Goal: Information Seeking & Learning: Learn about a topic

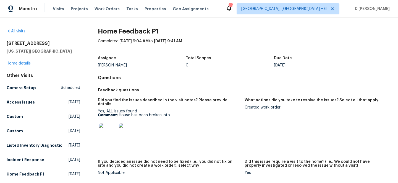
click at [109, 128] on img at bounding box center [108, 132] width 18 height 18
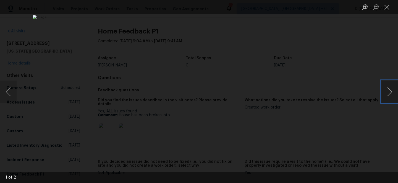
click at [386, 92] on button "Next image" at bounding box center [389, 91] width 17 height 22
click at [387, 11] on button "Close lightbox" at bounding box center [386, 7] width 11 height 10
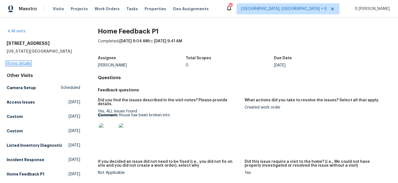
click at [26, 64] on link "Home details" at bounding box center [19, 63] width 24 height 4
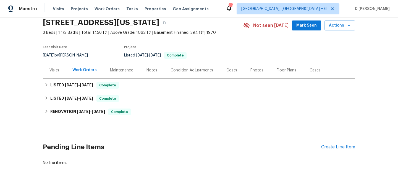
scroll to position [27, 0]
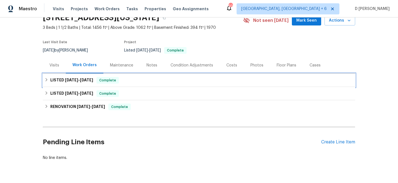
click at [45, 80] on icon at bounding box center [46, 80] width 4 height 4
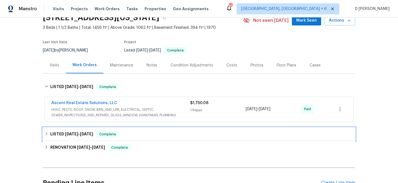
click at [46, 133] on icon at bounding box center [46, 134] width 4 height 4
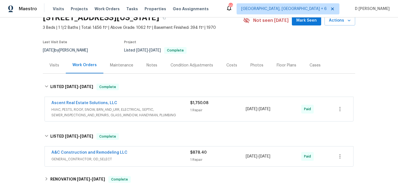
click at [54, 67] on div "Visits" at bounding box center [54, 65] width 10 height 6
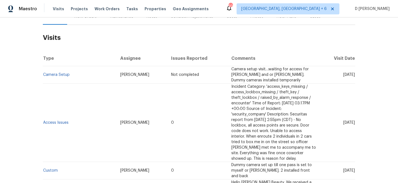
scroll to position [75, 0]
click at [61, 121] on link "Access Issues" at bounding box center [55, 123] width 25 height 4
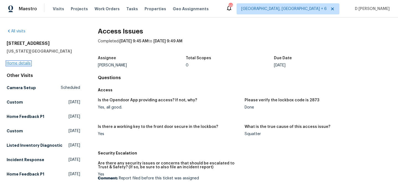
click at [23, 63] on link "Home details" at bounding box center [19, 63] width 24 height 4
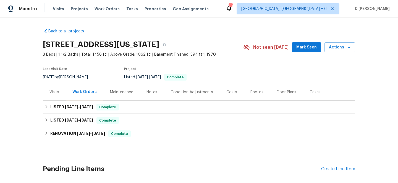
click at [55, 91] on div "Visits" at bounding box center [54, 92] width 10 height 6
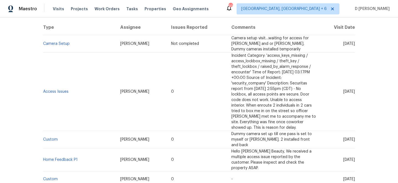
scroll to position [39, 0]
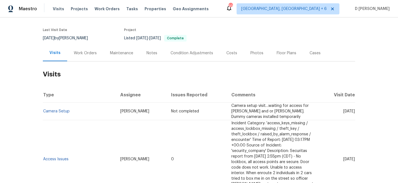
click at [85, 55] on div "Work Orders" at bounding box center [85, 53] width 23 height 6
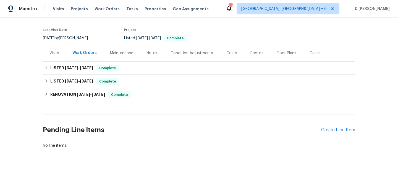
click at [52, 48] on div "Visits" at bounding box center [54, 53] width 23 height 16
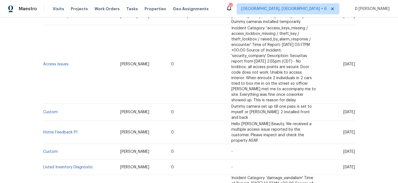
scroll to position [134, 0]
click at [73, 130] on link "Home Feedback P1" at bounding box center [60, 132] width 35 height 4
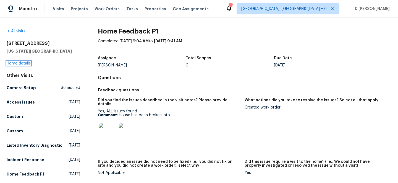
click at [23, 64] on link "Home details" at bounding box center [19, 63] width 24 height 4
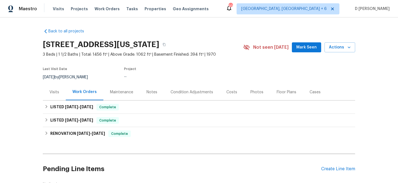
click at [60, 88] on div "Visits" at bounding box center [54, 92] width 23 height 16
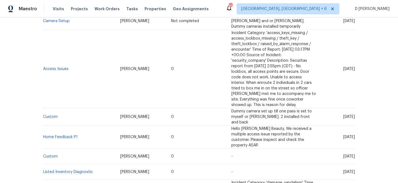
scroll to position [134, 0]
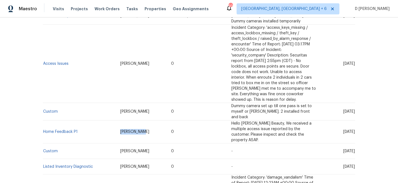
drag, startPoint x: 107, startPoint y: 102, endPoint x: 130, endPoint y: 102, distance: 23.5
click at [130, 120] on td "Matt McEvoy" at bounding box center [141, 131] width 51 height 23
copy span "Matt McEvoy"
click at [72, 130] on link "Home Feedback P1" at bounding box center [60, 132] width 35 height 4
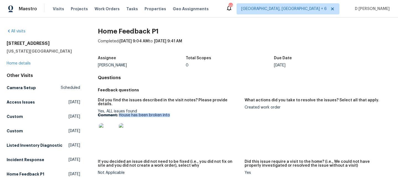
drag, startPoint x: 119, startPoint y: 111, endPoint x: 185, endPoint y: 111, distance: 66.0
click at [185, 113] on p "Comment: House has been broken into" at bounding box center [169, 115] width 142 height 4
copy p "House has been broken into"
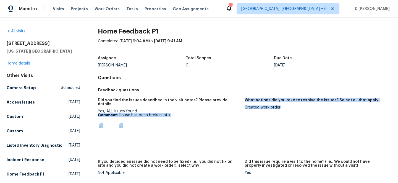
drag, startPoint x: 243, startPoint y: 107, endPoint x: 282, endPoint y: 106, distance: 38.7
click at [282, 106] on div "Did you find the issues described in the visit notes? Please provide details. Y…" at bounding box center [244, 141] width 293 height 92
click at [282, 106] on div "Created work order" at bounding box center [316, 107] width 142 height 4
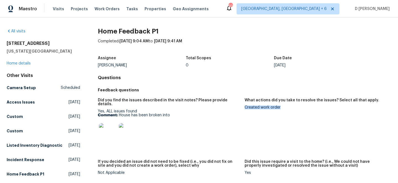
drag, startPoint x: 245, startPoint y: 108, endPoint x: 288, endPoint y: 108, distance: 42.8
click at [288, 108] on div "Created work order" at bounding box center [316, 107] width 142 height 4
copy div "Created work order"
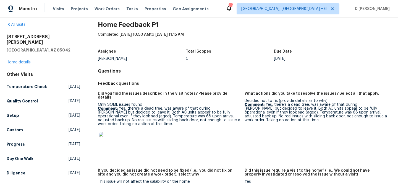
scroll to position [8, 0]
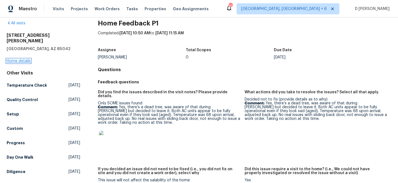
click at [20, 59] on link "Home details" at bounding box center [19, 61] width 24 height 4
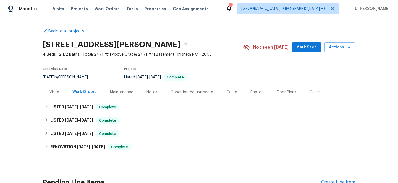
click at [55, 94] on div "Visits" at bounding box center [54, 92] width 10 height 6
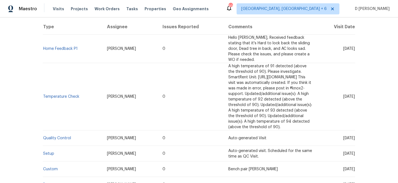
scroll to position [108, 0]
click at [65, 46] on link "Home Feedback P1" at bounding box center [60, 48] width 35 height 4
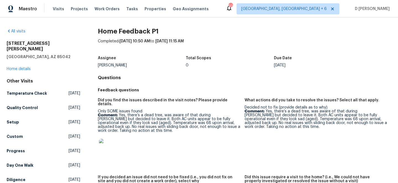
drag, startPoint x: 265, startPoint y: 109, endPoint x: 269, endPoint y: 127, distance: 18.9
click at [269, 127] on p "Comment: Yes, there’s a dead tree, was aware of that during reno but decided to…" at bounding box center [316, 118] width 142 height 19
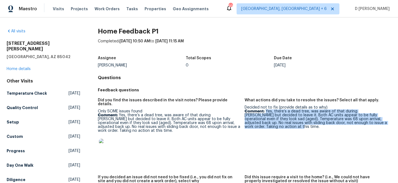
drag, startPoint x: 266, startPoint y: 110, endPoint x: 274, endPoint y: 128, distance: 19.5
click at [274, 128] on p "Comment: Yes, there’s a dead tree, was aware of that during reno but decided to…" at bounding box center [316, 118] width 142 height 19
copy p "Yes, there’s a dead tree, was aware of that during reno but decided to leave it…"
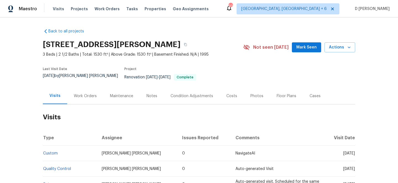
scroll to position [11, 0]
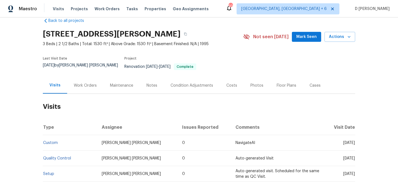
click at [310, 83] on div "Cases" at bounding box center [315, 86] width 11 height 6
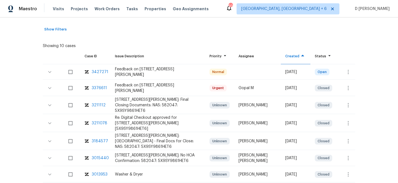
scroll to position [12, 0]
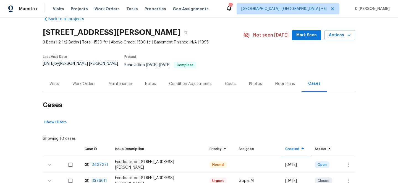
click at [48, 81] on div "Visits" at bounding box center [54, 83] width 23 height 16
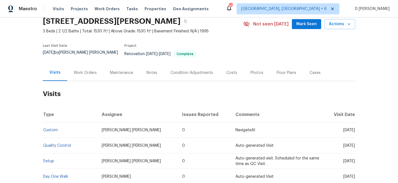
scroll to position [28, 0]
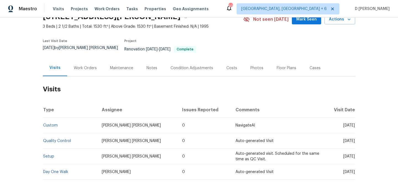
click at [83, 65] on div "Work Orders" at bounding box center [85, 68] width 23 height 6
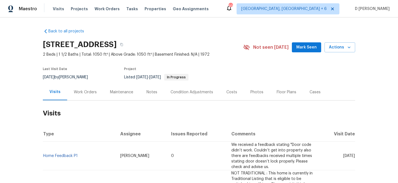
scroll to position [23, 0]
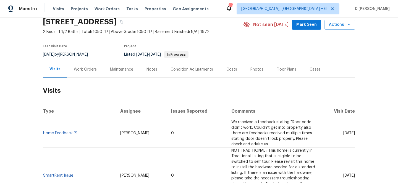
click at [72, 68] on div "Work Orders" at bounding box center [85, 69] width 36 height 16
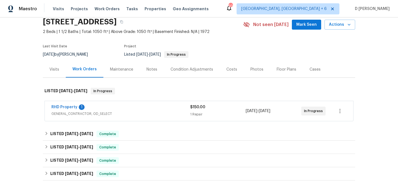
click at [113, 111] on div "RHD Property 1" at bounding box center [120, 107] width 139 height 7
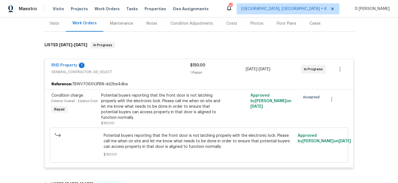
scroll to position [72, 0]
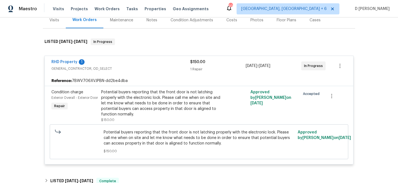
click at [104, 66] on span "GENERAL_CONTRACTOR, OD_SELECT" at bounding box center [120, 69] width 139 height 6
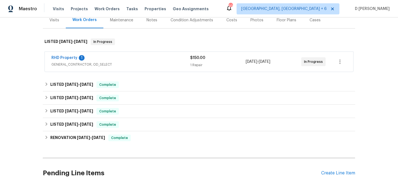
scroll to position [48, 0]
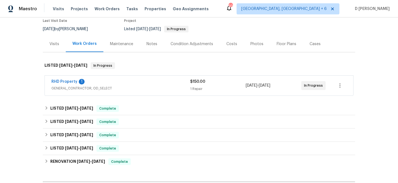
click at [53, 40] on div "Visits" at bounding box center [54, 44] width 23 height 16
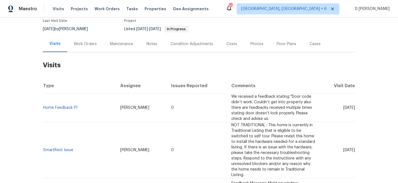
click at [92, 43] on div "Work Orders" at bounding box center [85, 44] width 23 height 6
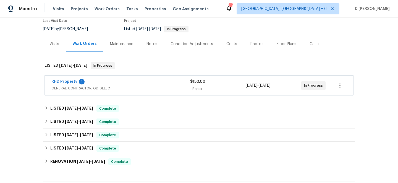
click at [54, 41] on div "Visits" at bounding box center [54, 44] width 10 height 6
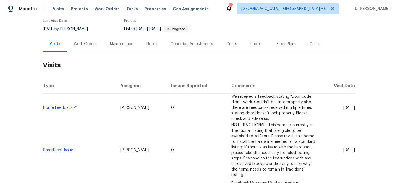
click at [85, 42] on div "Work Orders" at bounding box center [85, 44] width 23 height 6
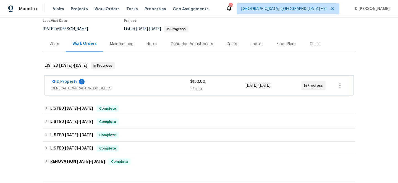
click at [107, 86] on span "GENERAL_CONTRACTOR, OD_SELECT" at bounding box center [120, 88] width 139 height 6
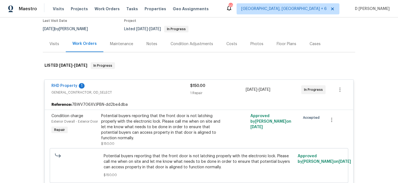
click at [97, 89] on div "RHD Property 1" at bounding box center [120, 86] width 139 height 7
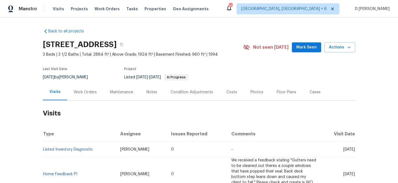
click at [85, 91] on div "Work Orders" at bounding box center [85, 92] width 23 height 6
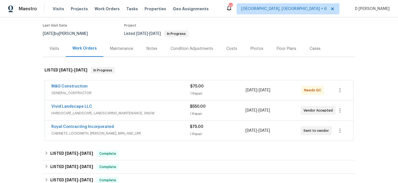
scroll to position [45, 0]
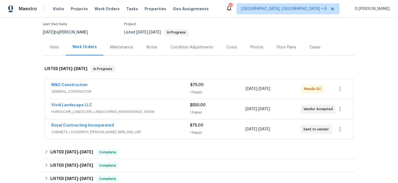
click at [135, 104] on div "Vivid Landscape LLC" at bounding box center [120, 105] width 138 height 7
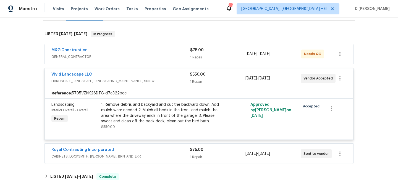
scroll to position [81, 0]
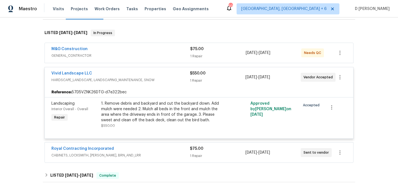
click at [147, 155] on span "CABINETS, LOCKSMITH, HANDYMAN, BRN_AND_LRR" at bounding box center [120, 155] width 138 height 6
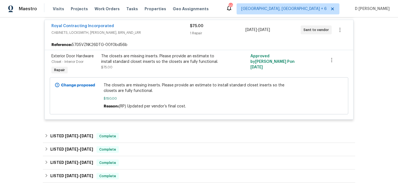
scroll to position [191, 0]
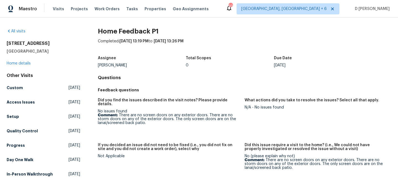
scroll to position [9, 0]
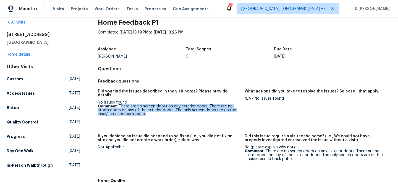
drag, startPoint x: 120, startPoint y: 102, endPoint x: 154, endPoint y: 110, distance: 35.3
click at [154, 110] on p "Comment: There are no screen doors on any exterior doors. There are no storm do…" at bounding box center [169, 110] width 142 height 12
copy p "here are no screen doors on any exterior doors. There are no storm doors on any…"
click at [141, 88] on div "Did you find the issues described in the visit notes? Please provide details. N…" at bounding box center [244, 131] width 293 height 90
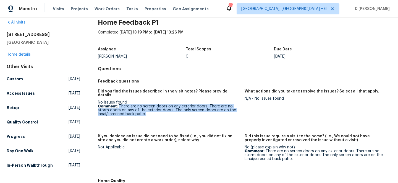
drag, startPoint x: 119, startPoint y: 102, endPoint x: 150, endPoint y: 111, distance: 32.5
click at [150, 111] on p "Comment: There are no screen doors on any exterior doors. There are no storm do…" at bounding box center [169, 110] width 142 height 12
copy p "There are no screen doors on any exterior doors. There are no storm doors on an…"
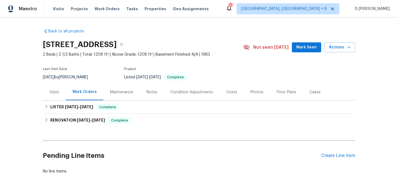
scroll to position [29, 0]
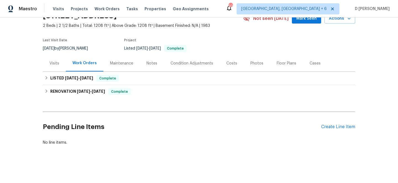
click at [56, 63] on div "Visits" at bounding box center [54, 64] width 10 height 6
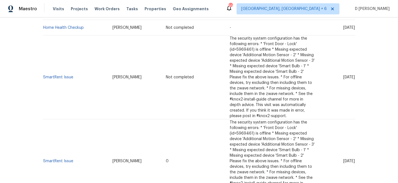
scroll to position [119, 0]
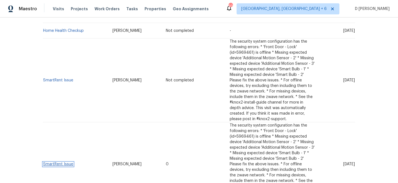
click at [63, 162] on link "SmartRent Issue" at bounding box center [58, 164] width 30 height 4
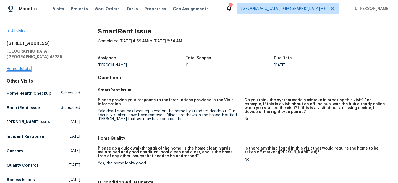
click at [26, 67] on link "Home details" at bounding box center [19, 69] width 24 height 4
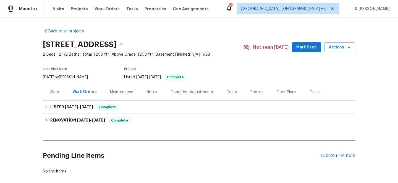
click at [54, 91] on div "Visits" at bounding box center [54, 92] width 10 height 6
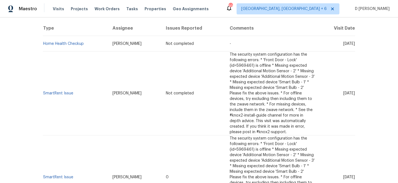
scroll to position [116, 0]
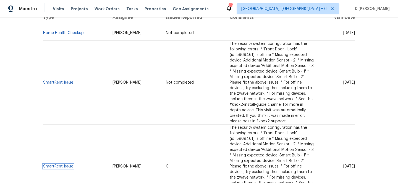
click at [61, 164] on link "SmartRent Issue" at bounding box center [58, 166] width 30 height 4
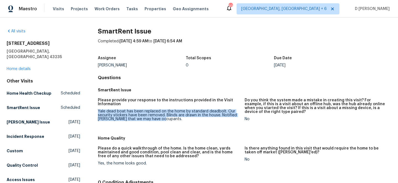
drag, startPoint x: 98, startPoint y: 111, endPoint x: 164, endPoint y: 121, distance: 66.3
click at [164, 121] on figure "Please provide your response to the instructions provided in the Visit Informat…" at bounding box center [171, 114] width 147 height 32
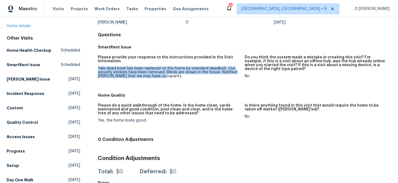
scroll to position [45, 0]
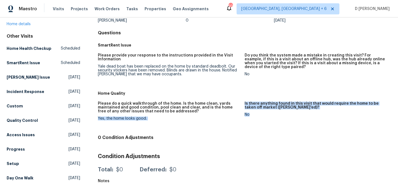
drag, startPoint x: 241, startPoint y: 114, endPoint x: 266, endPoint y: 114, distance: 24.9
click at [266, 114] on div "Please do a quick walkthrough of the home. Is the home clean, yards maintained …" at bounding box center [244, 115] width 293 height 34
click at [143, 89] on div "Home Quality" at bounding box center [244, 93] width 293 height 10
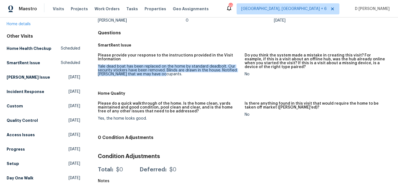
drag, startPoint x: 97, startPoint y: 63, endPoint x: 168, endPoint y: 76, distance: 72.2
click at [168, 76] on div "All visits 1813 Worthington Run Dr # A Columbus, OH 43235 Home details Other Vi…" at bounding box center [199, 148] width 385 height 329
copy figure "Yale dead boat has been replaced on the home by standard deadbolt. Our security…"
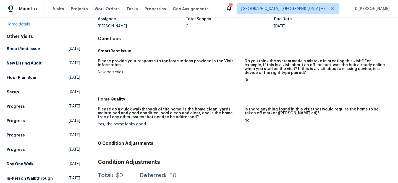
scroll to position [40, 0]
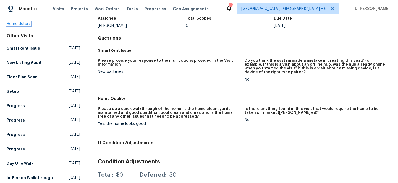
click at [18, 24] on link "Home details" at bounding box center [19, 24] width 24 height 4
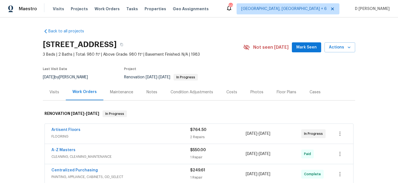
scroll to position [39, 0]
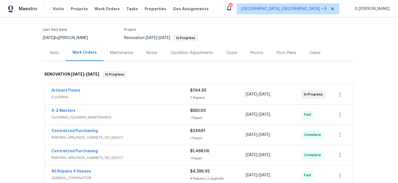
click at [95, 99] on span "FLOORING" at bounding box center [120, 97] width 139 height 6
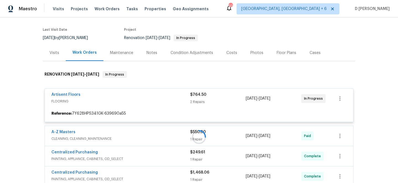
click at [55, 51] on div "Visits" at bounding box center [54, 53] width 10 height 6
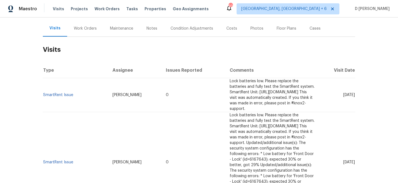
scroll to position [74, 0]
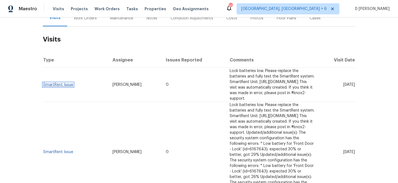
click at [64, 83] on link "SmartRent Issue" at bounding box center [58, 85] width 30 height 4
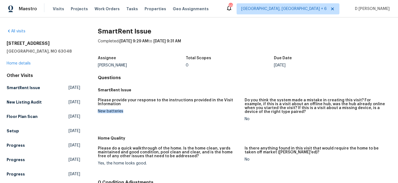
drag, startPoint x: 97, startPoint y: 112, endPoint x: 129, endPoint y: 112, distance: 31.8
click at [129, 112] on div "All visits 1301 Westchester Dr Herculaneum, MO 63048 Home details Other Visits …" at bounding box center [199, 150] width 385 height 244
copy div "New batteries"
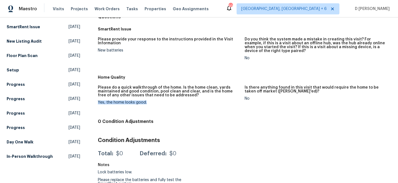
drag, startPoint x: 98, startPoint y: 101, endPoint x: 164, endPoint y: 101, distance: 66.0
click at [164, 101] on div "Yes, the home looks good." at bounding box center [169, 102] width 142 height 4
copy div "Yes, the home looks good."
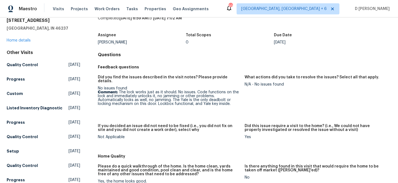
scroll to position [24, 0]
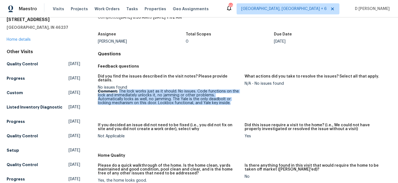
drag, startPoint x: 119, startPoint y: 86, endPoint x: 193, endPoint y: 102, distance: 75.6
click at [193, 102] on figure "Did you find the issues described in the visit notes? Please provide details. N…" at bounding box center [171, 95] width 147 height 42
copy p "The lock works just as it should. No issues. Code functions on the lock and imm…"
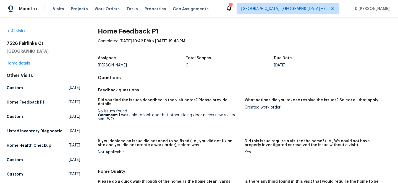
scroll to position [29, 0]
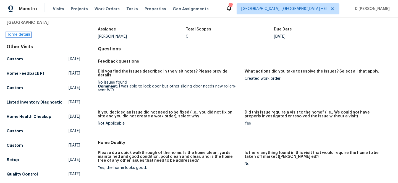
click at [27, 36] on link "Home details" at bounding box center [19, 35] width 24 height 4
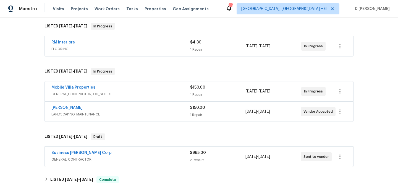
scroll to position [92, 0]
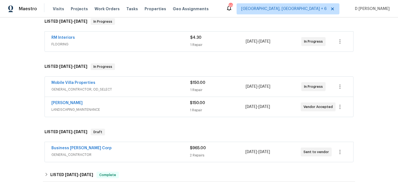
click at [132, 154] on span "GENERAL_CONTRACTOR" at bounding box center [120, 155] width 138 height 6
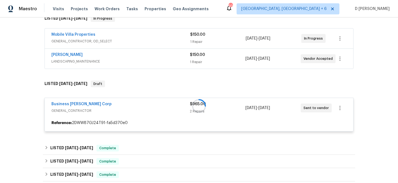
scroll to position [148, 0]
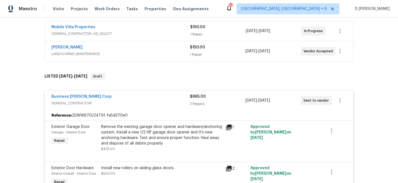
click at [122, 50] on div "Wendy Martin" at bounding box center [120, 47] width 138 height 7
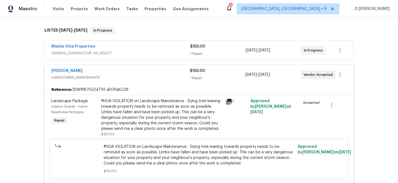
scroll to position [125, 0]
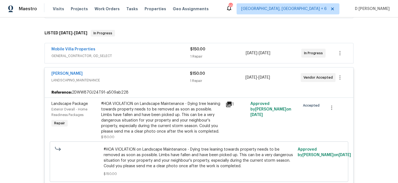
click at [117, 54] on span "GENERAL_CONTRACTOR, OD_SELECT" at bounding box center [120, 56] width 139 height 6
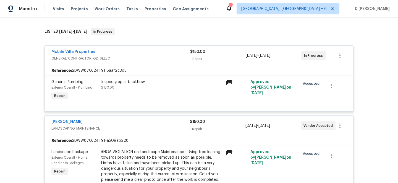
scroll to position [0, 0]
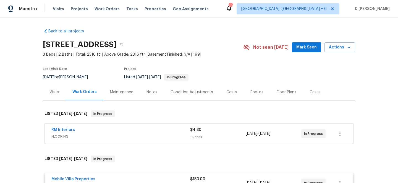
click at [56, 89] on div "Visits" at bounding box center [54, 92] width 10 height 6
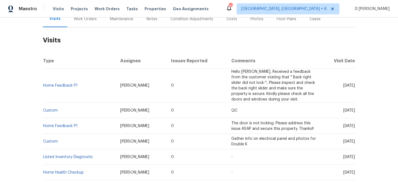
scroll to position [75, 0]
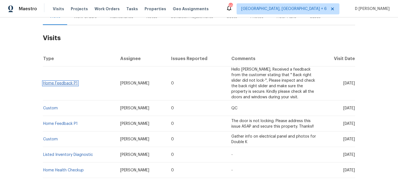
click at [73, 83] on link "Home Feedback P1" at bounding box center [60, 83] width 35 height 4
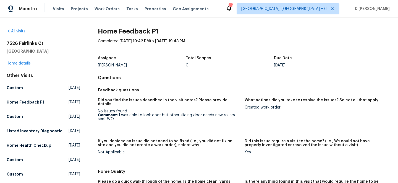
click at [27, 61] on div "7526 Fairlinks Ct Sarasota, FL 34243 Home details" at bounding box center [44, 53] width 74 height 25
click at [25, 62] on link "Home details" at bounding box center [19, 63] width 24 height 4
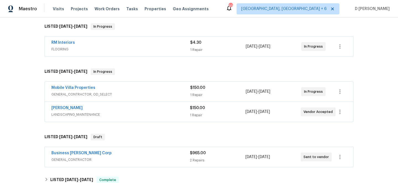
scroll to position [88, 0]
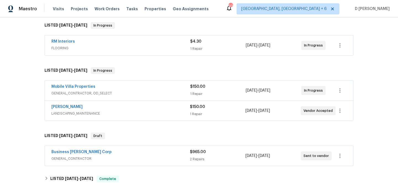
click at [122, 91] on span "GENERAL_CONTRACTOR, OD_SELECT" at bounding box center [120, 93] width 139 height 6
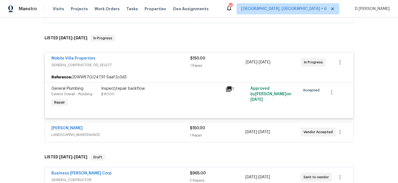
scroll to position [124, 0]
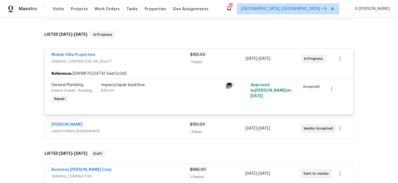
click at [229, 85] on icon at bounding box center [229, 86] width 6 height 6
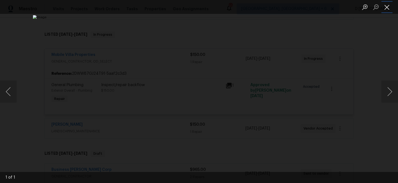
click at [387, 7] on button "Close lightbox" at bounding box center [386, 7] width 11 height 10
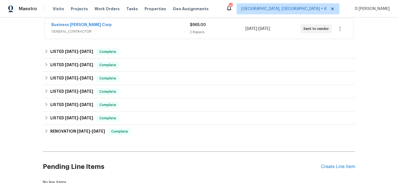
scroll to position [226, 0]
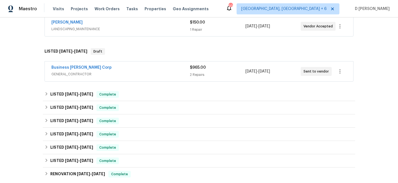
click at [146, 72] on span "GENERAL_CONTRACTOR" at bounding box center [120, 74] width 138 height 6
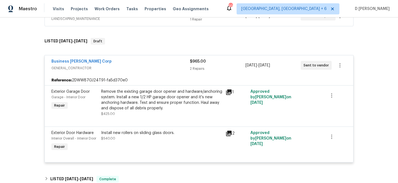
scroll to position [241, 0]
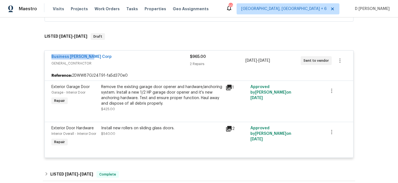
drag, startPoint x: 49, startPoint y: 57, endPoint x: 101, endPoint y: 57, distance: 51.1
click at [101, 57] on div "Business Morel Corp GENERAL_CONTRACTOR $965.00 2 Repairs 8/18/2025 - 8/23/2025 …" at bounding box center [199, 61] width 308 height 20
copy link "Business Morel Corp"
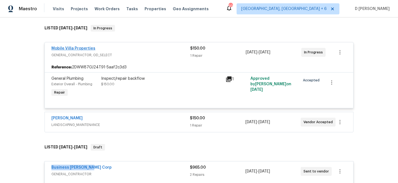
scroll to position [0, 0]
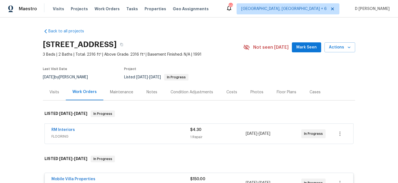
click at [51, 96] on div "Visits" at bounding box center [54, 92] width 23 height 16
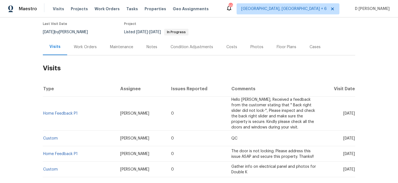
scroll to position [54, 0]
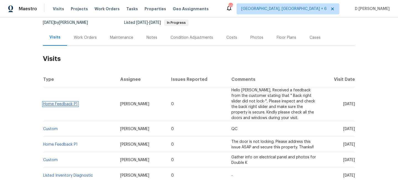
click at [69, 103] on link "Home Feedback P1" at bounding box center [60, 104] width 35 height 4
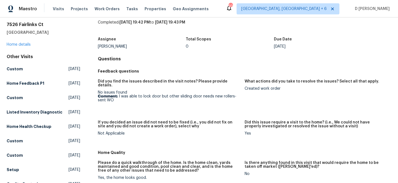
scroll to position [22, 0]
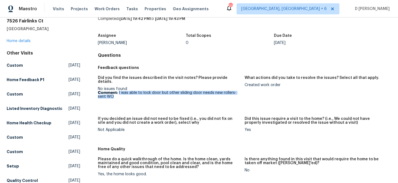
drag, startPoint x: 118, startPoint y: 89, endPoint x: 126, endPoint y: 94, distance: 9.5
click at [126, 94] on p "Comment: I was able to lock door but other sliding door needs new rollers- sent…" at bounding box center [169, 95] width 142 height 8
copy p "I was able to lock door but other sliding door needs new rollers- sent WO"
click at [26, 40] on link "Home details" at bounding box center [19, 41] width 24 height 4
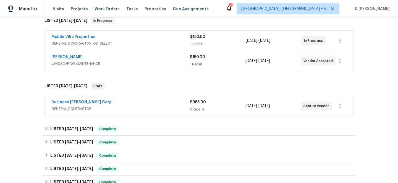
scroll to position [138, 0]
click at [106, 109] on span "GENERAL_CONTRACTOR" at bounding box center [120, 109] width 138 height 6
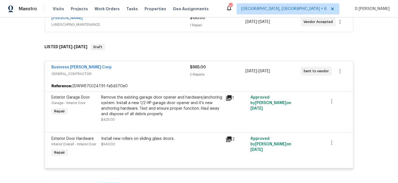
scroll to position [172, 0]
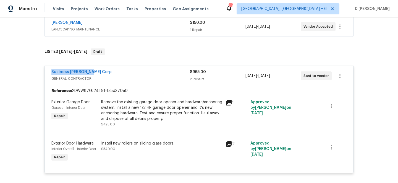
drag, startPoint x: 48, startPoint y: 72, endPoint x: 109, endPoint y: 72, distance: 61.1
click at [109, 72] on div "Business Morel Corp GENERAL_CONTRACTOR $965.00 2 Repairs 8/18/2025 - 8/23/2025 …" at bounding box center [199, 76] width 308 height 20
copy link "Business Morel Corp"
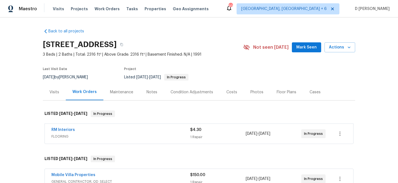
click at [57, 93] on div "Visits" at bounding box center [54, 92] width 10 height 6
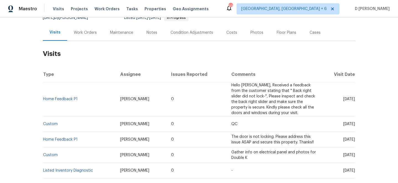
scroll to position [74, 0]
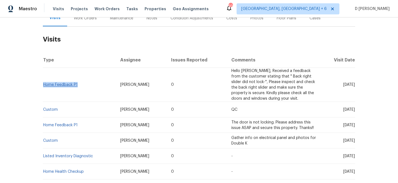
drag, startPoint x: 78, startPoint y: 83, endPoint x: 44, endPoint y: 84, distance: 34.5
click at [44, 84] on td "Home Feedback P1" at bounding box center [79, 85] width 73 height 34
copy link "Home Feedback P1"
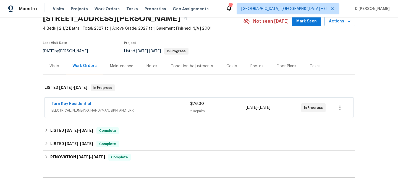
scroll to position [58, 0]
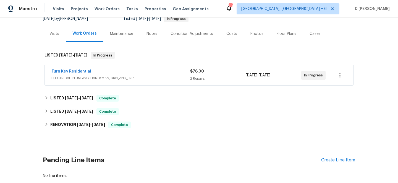
click at [126, 74] on div "Turn Key Residential" at bounding box center [120, 72] width 139 height 7
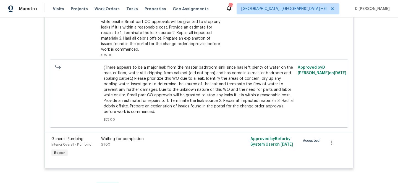
scroll to position [0, 0]
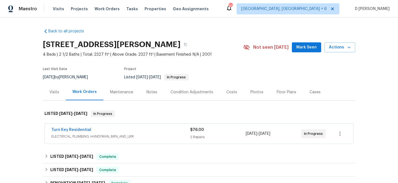
click at [131, 134] on span "ELECTRICAL, PLUMBING, HANDYMAN, BRN_AND_LRR" at bounding box center [120, 136] width 139 height 6
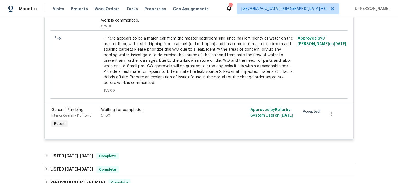
scroll to position [79, 0]
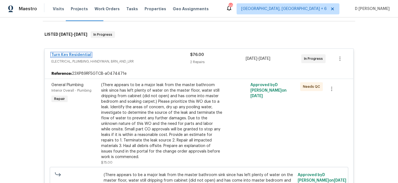
click at [75, 56] on link "Turn Key Residential" at bounding box center [71, 55] width 40 height 4
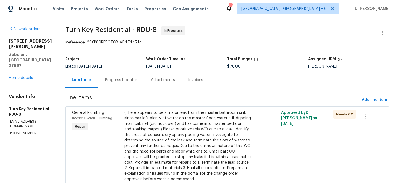
click at [137, 82] on div "Progress Updates" at bounding box center [121, 80] width 33 height 6
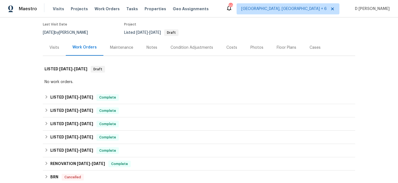
scroll to position [45, 0]
click at [56, 47] on div "Visits" at bounding box center [54, 47] width 10 height 6
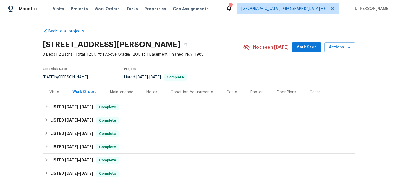
scroll to position [44, 0]
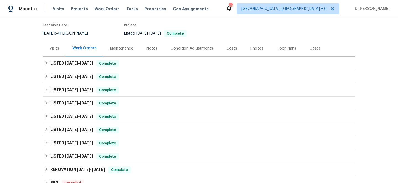
click at [56, 48] on div "Visits" at bounding box center [54, 49] width 10 height 6
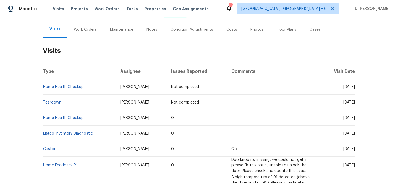
scroll to position [63, 0]
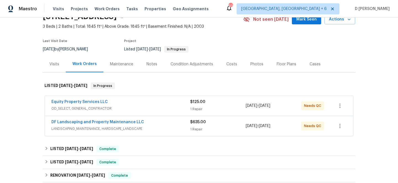
scroll to position [29, 0]
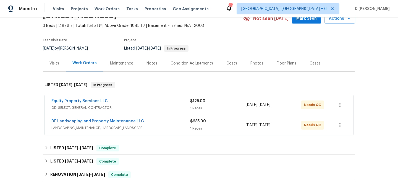
click at [56, 64] on div "Visits" at bounding box center [54, 64] width 10 height 6
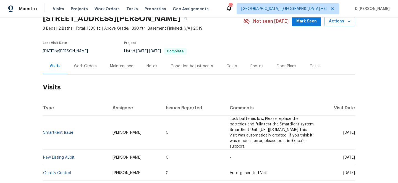
scroll to position [27, 0]
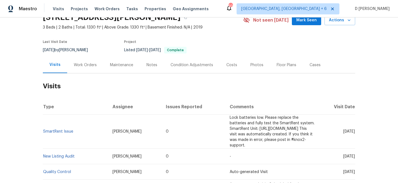
click at [86, 62] on div "Work Orders" at bounding box center [85, 65] width 23 height 6
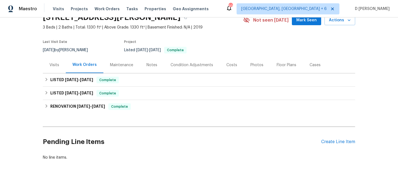
click at [48, 69] on div "Visits" at bounding box center [54, 65] width 23 height 16
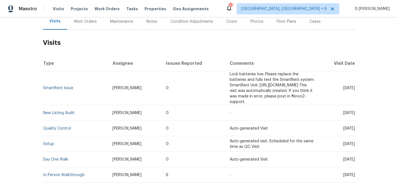
scroll to position [48, 0]
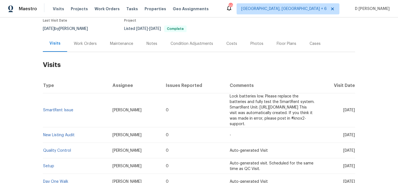
click at [92, 45] on div "Work Orders" at bounding box center [85, 44] width 23 height 6
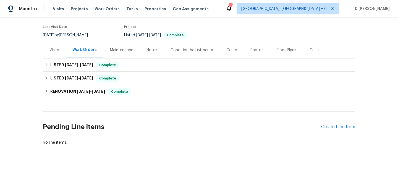
click at [54, 50] on div "Visits" at bounding box center [54, 50] width 10 height 6
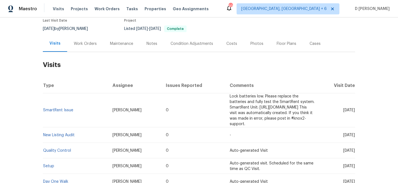
drag, startPoint x: 334, startPoint y: 106, endPoint x: 345, endPoint y: 106, distance: 11.6
click at [345, 108] on span "Tue, Jul 22 2025" at bounding box center [349, 110] width 12 height 4
copy span "Jul 22"
click at [77, 50] on div "Work Orders" at bounding box center [85, 43] width 36 height 16
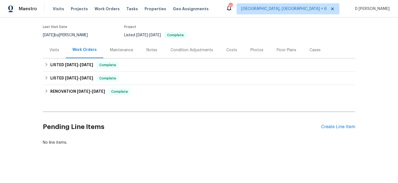
scroll to position [42, 0]
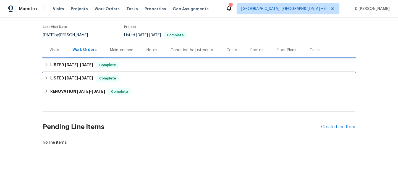
click at [50, 65] on h6 "LISTED 6/16/25 - 6/20/25" at bounding box center [71, 65] width 43 height 7
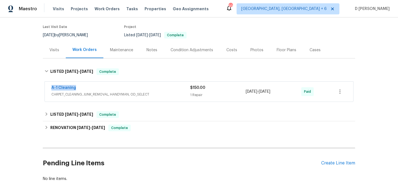
drag, startPoint x: 52, startPoint y: 86, endPoint x: 108, endPoint y: 86, distance: 55.5
click at [108, 86] on div "A-1 Cleaning CARPET_CLEANING, JUNK_REMOVAL, HANDYMAN, OD_SELECT $150.00 1 Repai…" at bounding box center [199, 92] width 308 height 20
copy link "A-1 Cleaning"
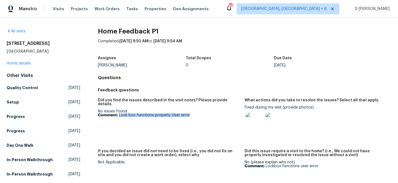
drag, startPoint x: 119, startPoint y: 110, endPoint x: 200, endPoint y: 112, distance: 81.3
click at [200, 113] on p "Comment: Lock box functions properly. User error" at bounding box center [169, 115] width 142 height 4
copy p "Lock box functions properly. User error"
click at [252, 119] on img at bounding box center [255, 121] width 18 height 18
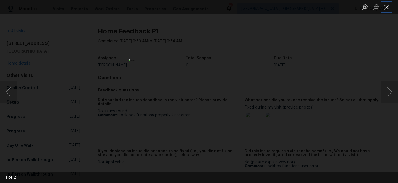
click at [384, 8] on button "Close lightbox" at bounding box center [386, 7] width 11 height 10
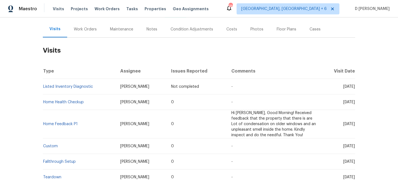
scroll to position [65, 0]
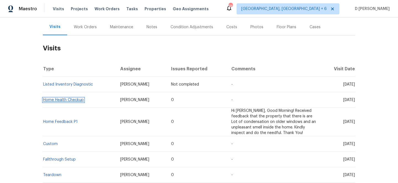
click at [72, 101] on link "Home Health Checkup" at bounding box center [63, 100] width 41 height 4
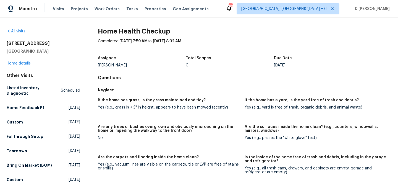
scroll to position [300, 0]
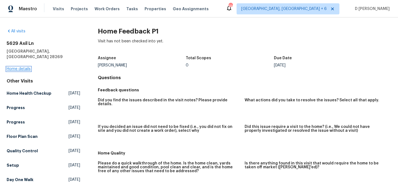
click at [13, 67] on link "Home details" at bounding box center [19, 69] width 24 height 4
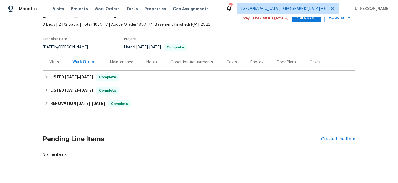
scroll to position [42, 0]
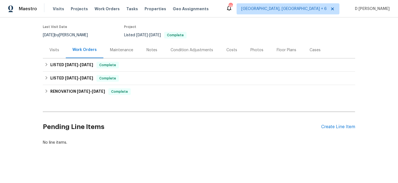
click at [48, 45] on div "Visits" at bounding box center [54, 50] width 23 height 16
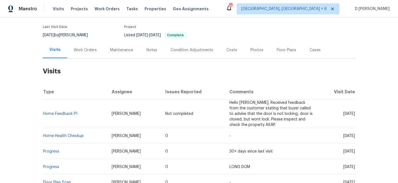
scroll to position [71, 0]
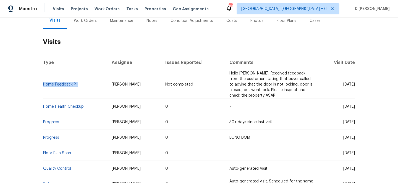
drag, startPoint x: 80, startPoint y: 85, endPoint x: 44, endPoint y: 83, distance: 35.7
click at [44, 83] on td "Home Feedback P1" at bounding box center [75, 84] width 64 height 28
copy link "Home Feedback P1"
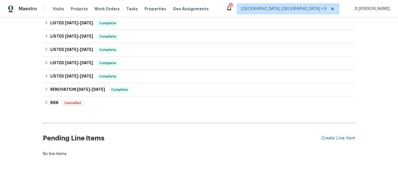
scroll to position [135, 0]
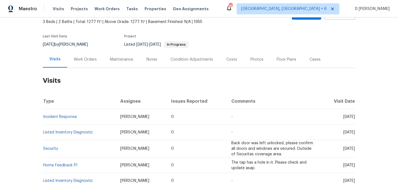
scroll to position [43, 0]
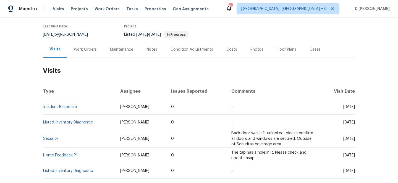
click at [81, 49] on div "Work Orders" at bounding box center [85, 50] width 23 height 6
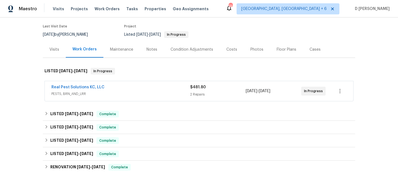
click at [122, 94] on span "PESTS, BRN_AND_LRR" at bounding box center [120, 94] width 139 height 6
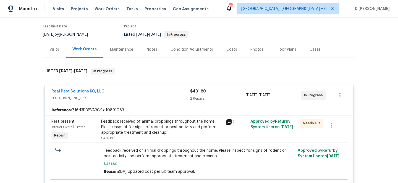
scroll to position [62, 0]
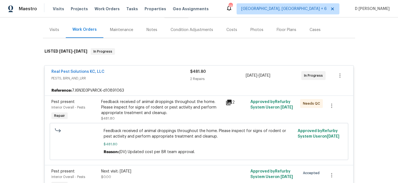
click at [83, 80] on span "PESTS, BRN_AND_LRR" at bounding box center [120, 78] width 139 height 6
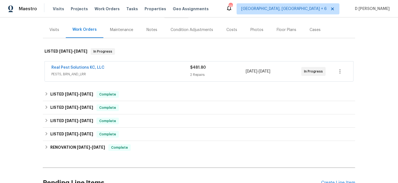
scroll to position [0, 0]
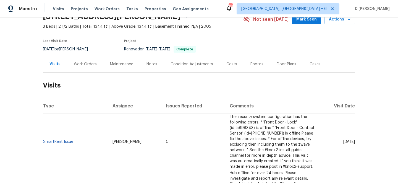
click at [81, 61] on div "Work Orders" at bounding box center [85, 64] width 23 height 6
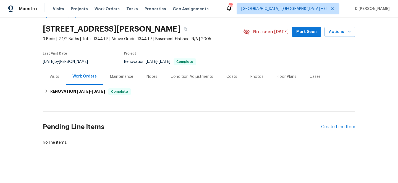
scroll to position [15, 0]
click at [54, 78] on div "Visits" at bounding box center [54, 77] width 10 height 6
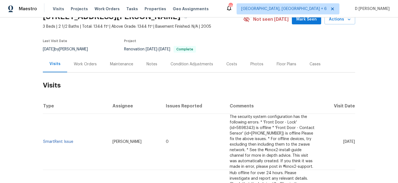
drag, startPoint x: 334, startPoint y: 133, endPoint x: 344, endPoint y: 133, distance: 10.2
click at [344, 140] on span "[DATE]" at bounding box center [349, 142] width 12 height 4
copy span "[DATE]"
click at [84, 64] on div "Work Orders" at bounding box center [85, 64] width 23 height 6
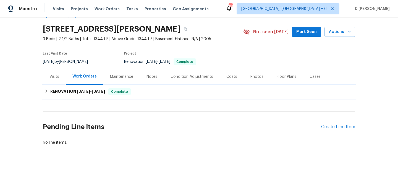
click at [51, 90] on h6 "RENOVATION [DATE] - [DATE]" at bounding box center [77, 91] width 55 height 7
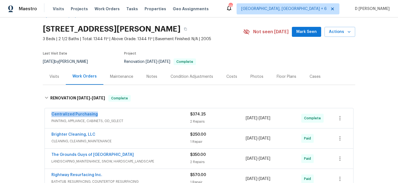
drag, startPoint x: 49, startPoint y: 114, endPoint x: 120, endPoint y: 114, distance: 71.3
click at [120, 114] on div "Centralized Purchasing PAINTING, APPLIANCE, CABINETS, OD_SELECT $374.25 2 Repai…" at bounding box center [199, 118] width 308 height 20
copy link "Centralized Purchasing"
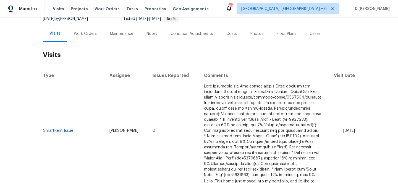
scroll to position [62, 0]
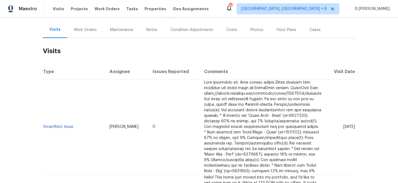
click at [83, 29] on div "Work Orders" at bounding box center [85, 30] width 23 height 6
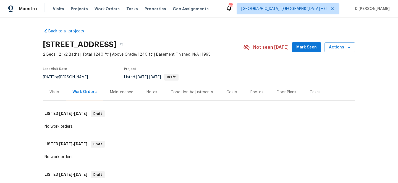
click at [53, 94] on div "Visits" at bounding box center [54, 92] width 10 height 6
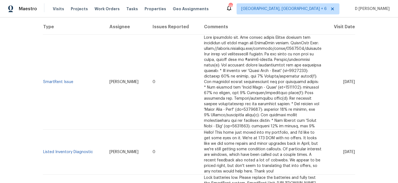
scroll to position [115, 0]
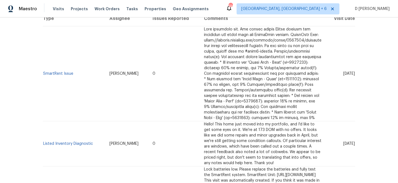
drag, startPoint x: 332, startPoint y: 73, endPoint x: 344, endPoint y: 74, distance: 11.6
click at [344, 74] on span "Thu, Aug 14 2025" at bounding box center [349, 74] width 12 height 4
copy span "Aug 14"
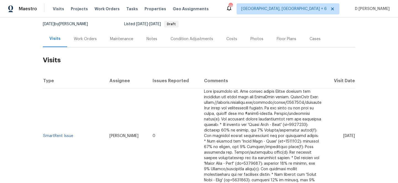
scroll to position [53, 0]
click at [83, 42] on div "Work Orders" at bounding box center [85, 39] width 36 height 16
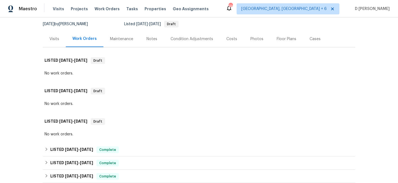
scroll to position [101, 0]
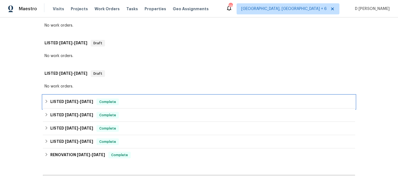
click at [48, 103] on icon at bounding box center [46, 101] width 4 height 4
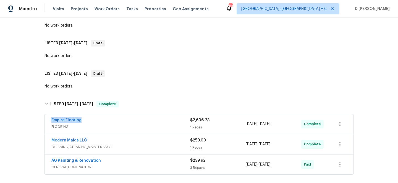
drag, startPoint x: 51, startPoint y: 119, endPoint x: 104, endPoint y: 119, distance: 52.8
click at [104, 119] on div "Empire Flooring FLOORING $2,606.23 1 Repair 8/8/2025 - 8/14/2025 Complete" at bounding box center [199, 124] width 308 height 20
copy link "Empire Flooring"
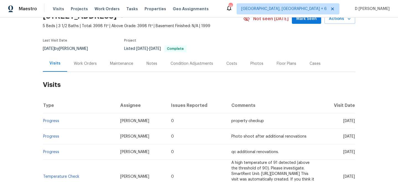
scroll to position [29, 0]
click at [77, 61] on div "Work Orders" at bounding box center [85, 64] width 23 height 6
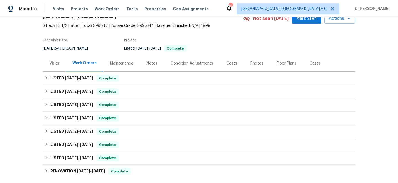
click at [51, 64] on div "Visits" at bounding box center [54, 64] width 10 height 6
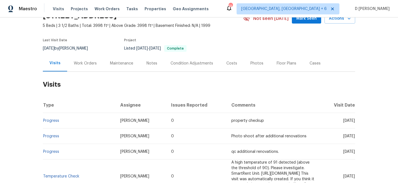
click at [95, 65] on div "Work Orders" at bounding box center [85, 64] width 23 height 6
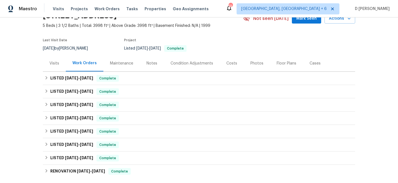
click at [53, 65] on div "Visits" at bounding box center [54, 64] width 10 height 6
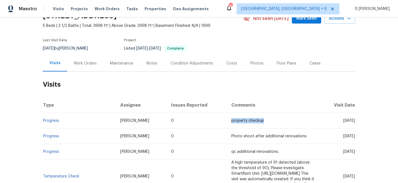
drag, startPoint x: 165, startPoint y: 125, endPoint x: 218, endPoint y: 125, distance: 53.3
click at [227, 125] on td "property checkup" at bounding box center [274, 120] width 94 height 15
copy span "property checkup"
drag, startPoint x: 60, startPoint y: 127, endPoint x: 43, endPoint y: 126, distance: 16.9
click at [43, 126] on td "Progress" at bounding box center [79, 120] width 73 height 15
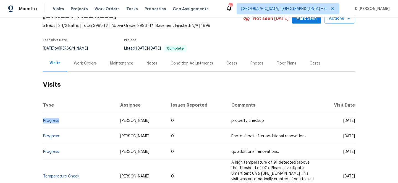
copy link "Progress"
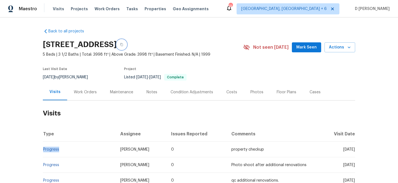
click at [123, 46] on icon "button" at bounding box center [121, 44] width 3 height 3
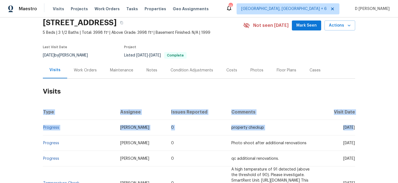
drag, startPoint x: 342, startPoint y: 129, endPoint x: 360, endPoint y: 129, distance: 18.2
click at [360, 129] on div "Back to all projects [STREET_ADDRESS] 5 Beds | 3 1/2 Baths | Total: 3998 ft² | …" at bounding box center [199, 99] width 398 height 165
drag, startPoint x: 342, startPoint y: 129, endPoint x: 356, endPoint y: 129, distance: 14.1
click at [356, 129] on div "Back to all projects [STREET_ADDRESS] 5 Beds | 3 1/2 Baths | Total: 3998 ft² | …" at bounding box center [199, 99] width 398 height 165
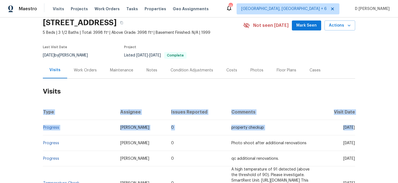
click at [356, 129] on div "Back to all projects [STREET_ADDRESS] 5 Beds | 3 1/2 Baths | Total: 3998 ft² | …" at bounding box center [199, 99] width 398 height 165
drag, startPoint x: 356, startPoint y: 129, endPoint x: 345, endPoint y: 129, distance: 10.2
click at [345, 129] on div "Back to all projects [STREET_ADDRESS] 5 Beds | 3 1/2 Baths | Total: 3998 ft² | …" at bounding box center [199, 99] width 398 height 165
click at [345, 129] on span "[DATE]" at bounding box center [349, 127] width 12 height 4
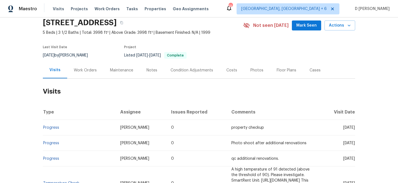
drag, startPoint x: 343, startPoint y: 129, endPoint x: 354, endPoint y: 129, distance: 11.3
click at [354, 129] on span "[DATE]" at bounding box center [349, 127] width 12 height 4
copy span "[DATE]"
click at [84, 74] on div "Work Orders" at bounding box center [85, 70] width 36 height 16
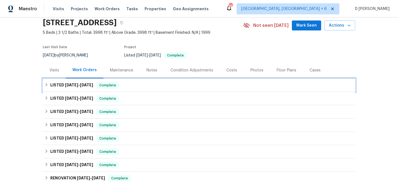
click at [48, 81] on div "LISTED [DATE] - [DATE] Complete" at bounding box center [199, 84] width 312 height 13
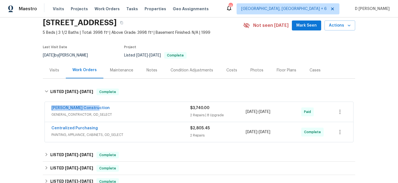
drag, startPoint x: 49, startPoint y: 107, endPoint x: 122, endPoint y: 107, distance: 73.5
click at [122, 107] on div "[PERSON_NAME] Construction GENERAL_CONTRACTOR, OD_SELECT $3,740.00 2 Repairs | …" at bounding box center [199, 112] width 308 height 20
copy link "[PERSON_NAME] Construction"
